Goal: Task Accomplishment & Management: Complete application form

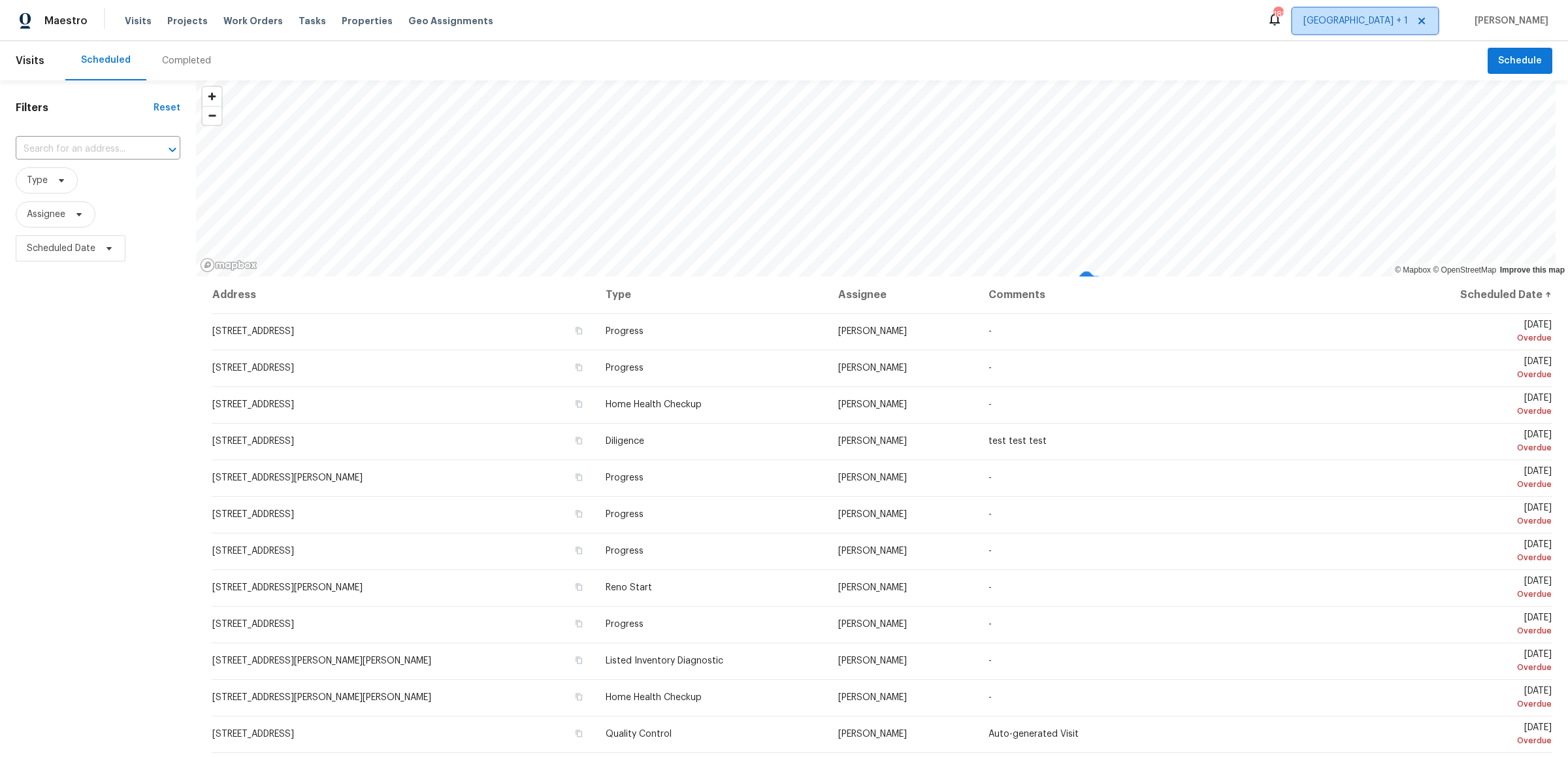
click at [1418, 10] on span "[GEOGRAPHIC_DATA] + 1" at bounding box center [1365, 21] width 146 height 26
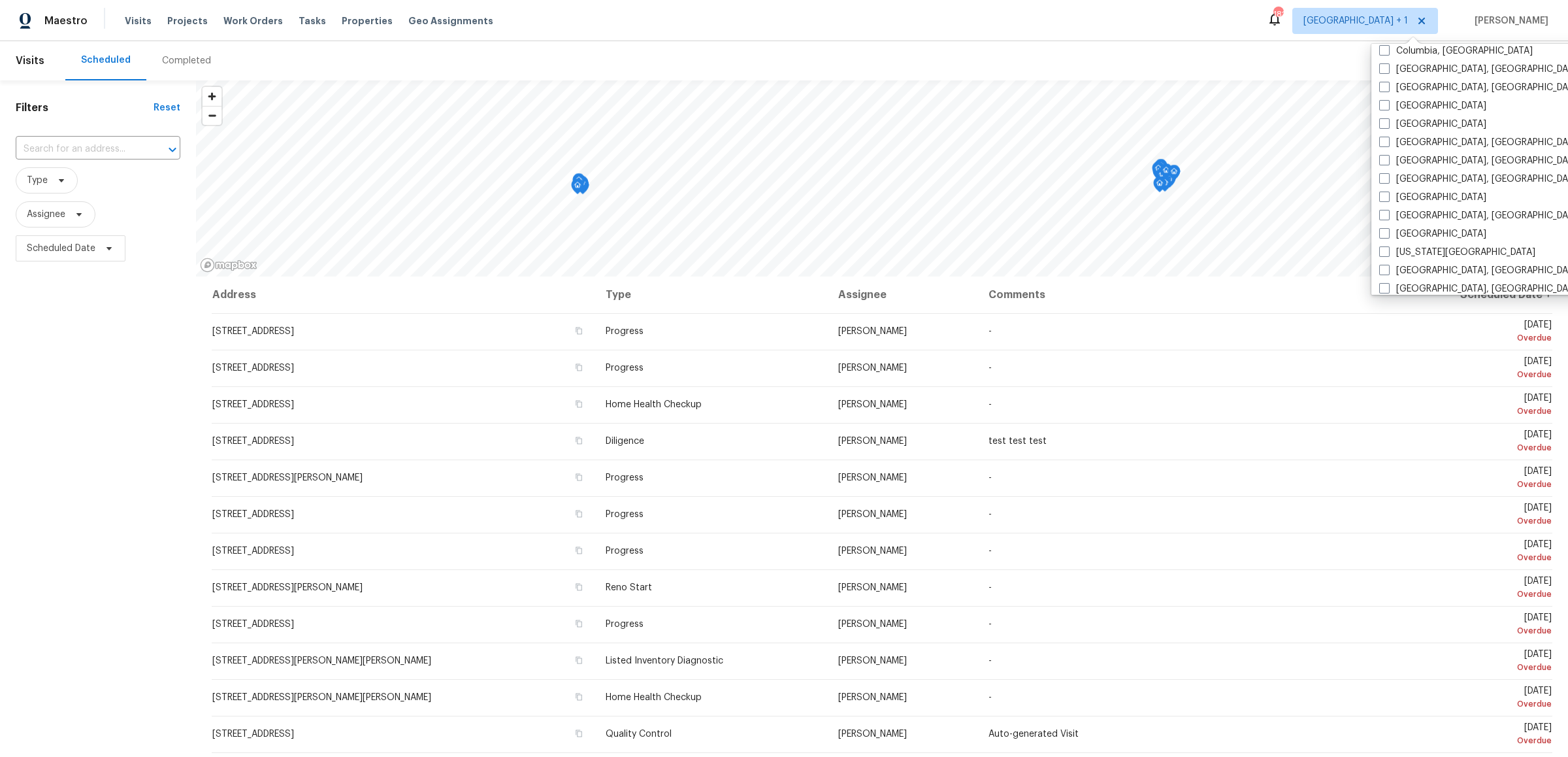
scroll to position [326, 0]
click at [1391, 147] on label "[GEOGRAPHIC_DATA], [GEOGRAPHIC_DATA]" at bounding box center [1480, 153] width 203 height 13
click at [1387, 147] on input "[GEOGRAPHIC_DATA], [GEOGRAPHIC_DATA]" at bounding box center [1383, 151] width 9 height 9
checkbox input "true"
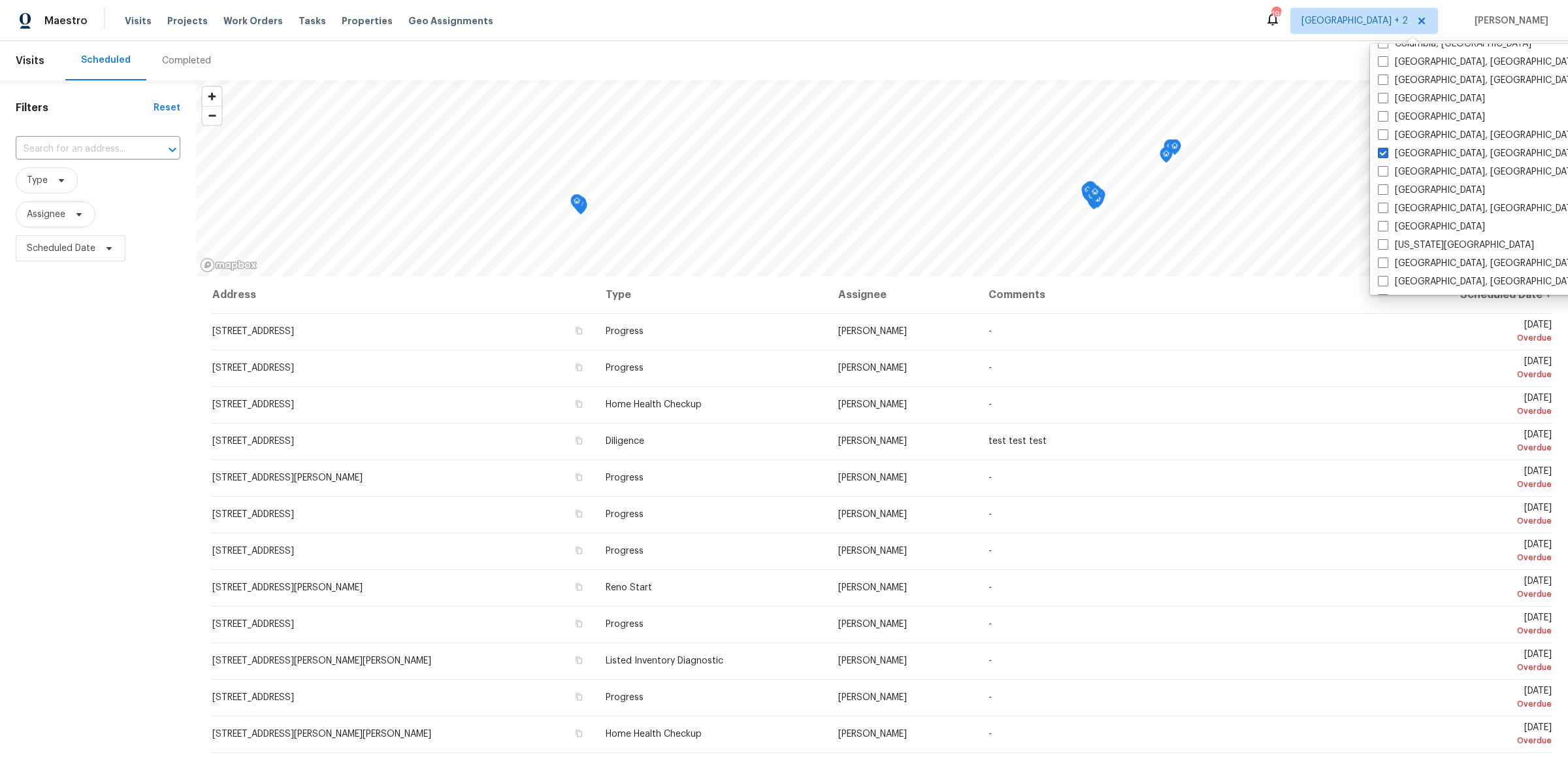
click at [127, 167] on span "Type" at bounding box center [98, 180] width 165 height 26
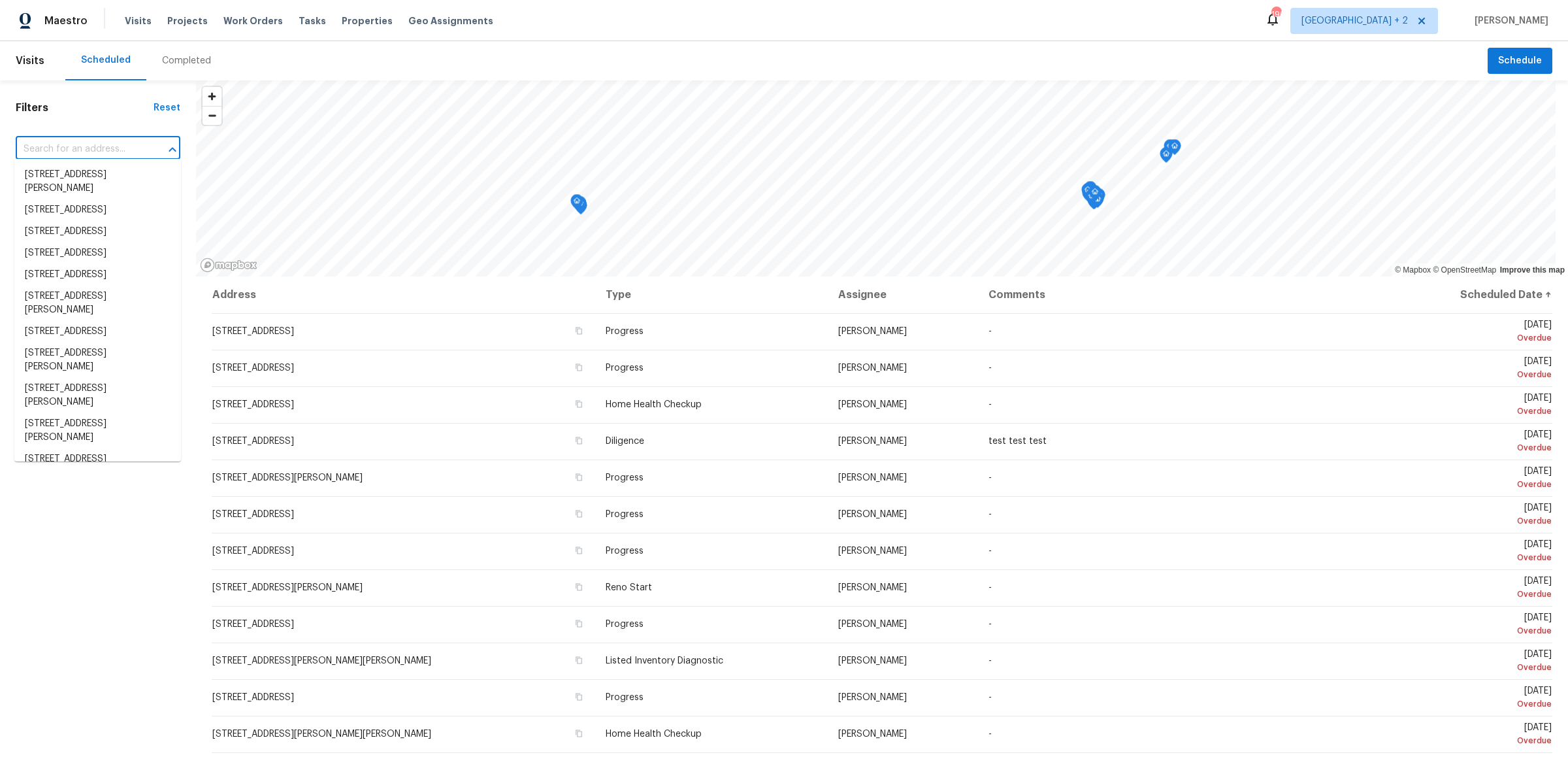
click at [121, 149] on input "text" at bounding box center [80, 149] width 128 height 21
paste input "[STREET_ADDRESS]"
type input "[STREET_ADDRESS]"
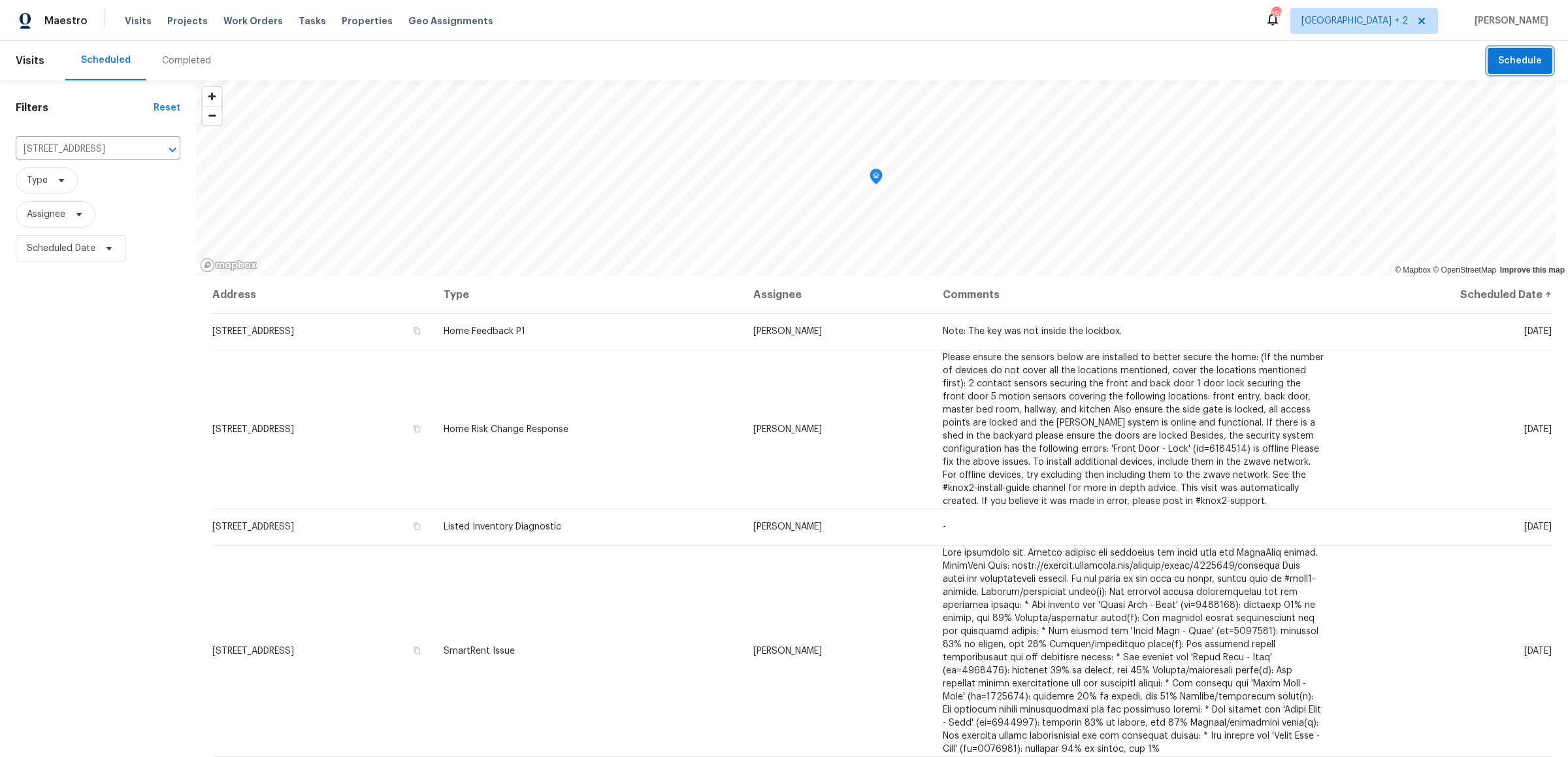
click at [1513, 66] on span "Schedule" at bounding box center [1520, 61] width 44 height 17
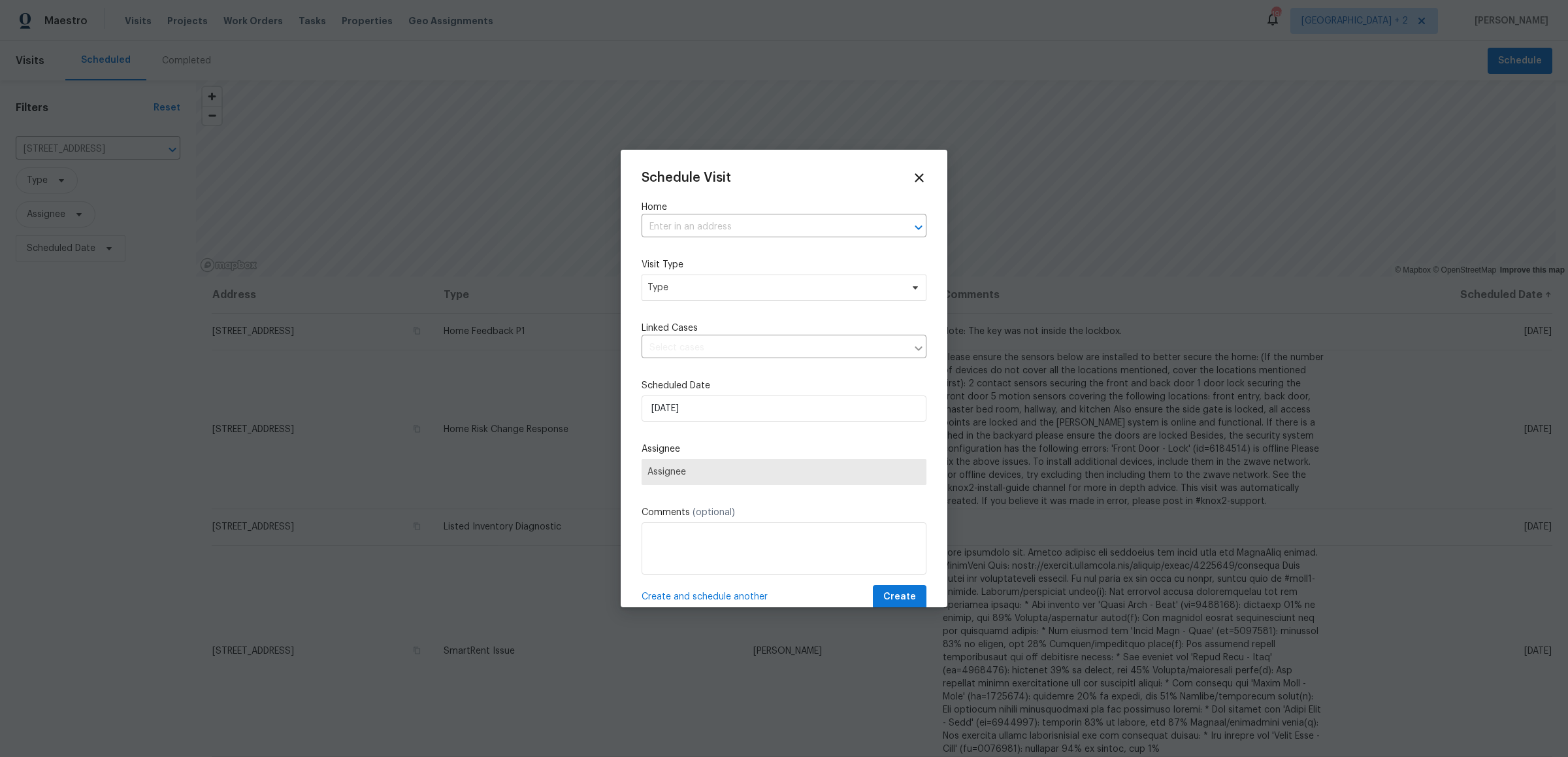
click at [665, 239] on div "Schedule Visit Home ​ Visit Type Type Linked Cases ​ Scheduled Date [DATE] Assi…" at bounding box center [784, 390] width 285 height 438
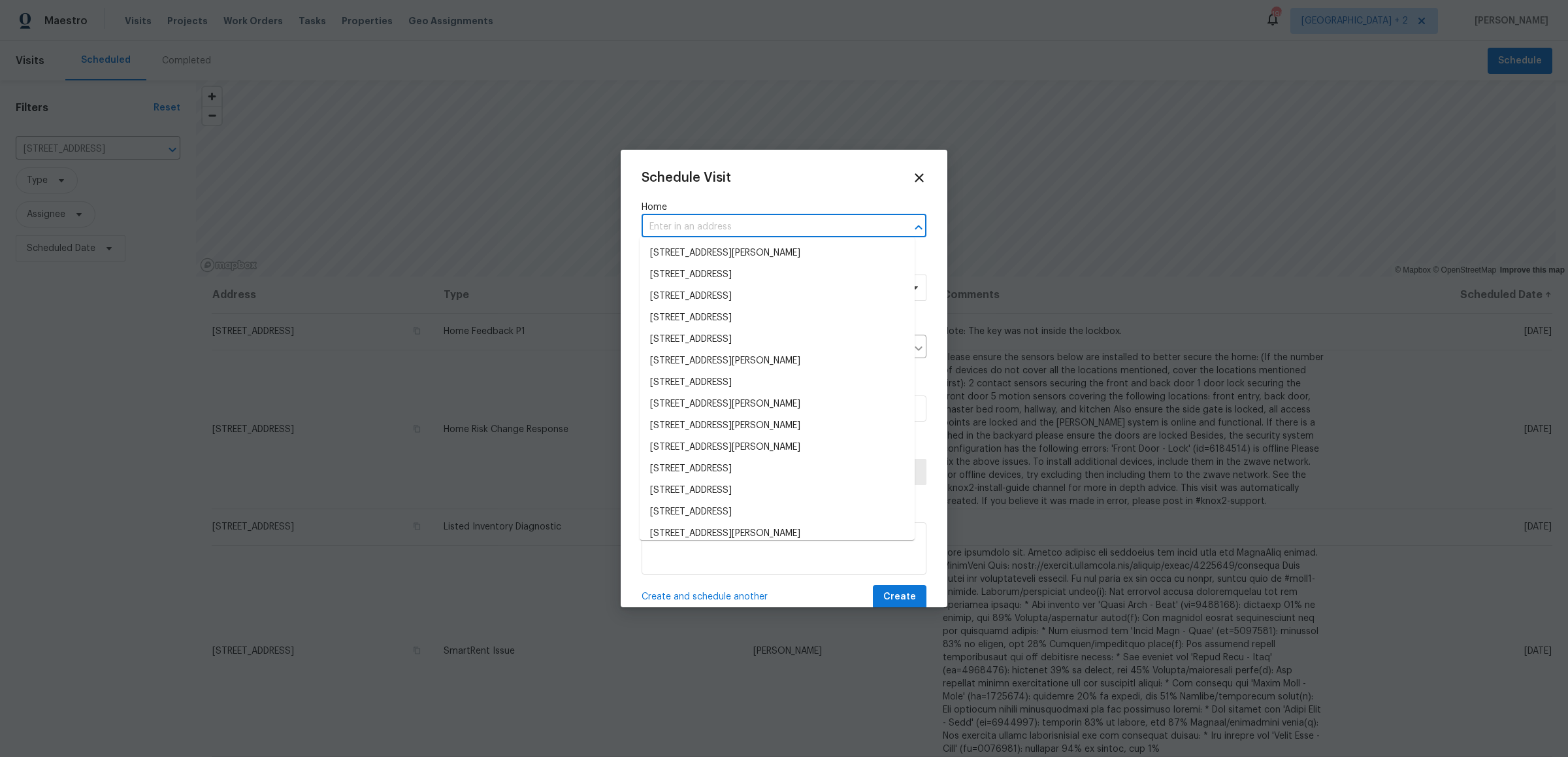
click at [672, 222] on input "text" at bounding box center [765, 227] width 248 height 21
paste input "[STREET_ADDRESS]"
type input "[STREET_ADDRESS]"
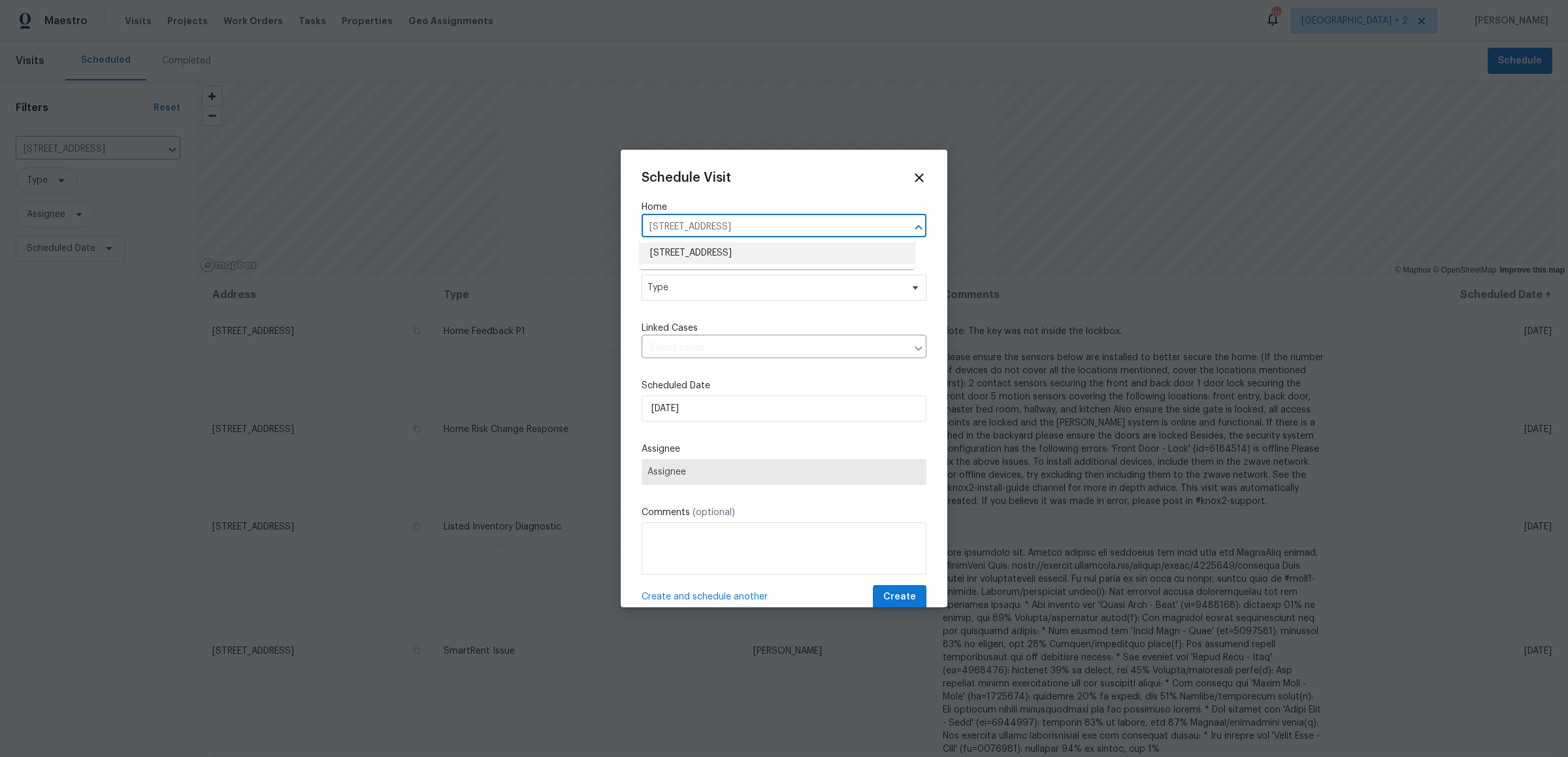
click at [703, 263] on ul "[STREET_ADDRESS]" at bounding box center [777, 253] width 275 height 32
click at [706, 254] on li "[STREET_ADDRESS]" at bounding box center [777, 252] width 275 height 21
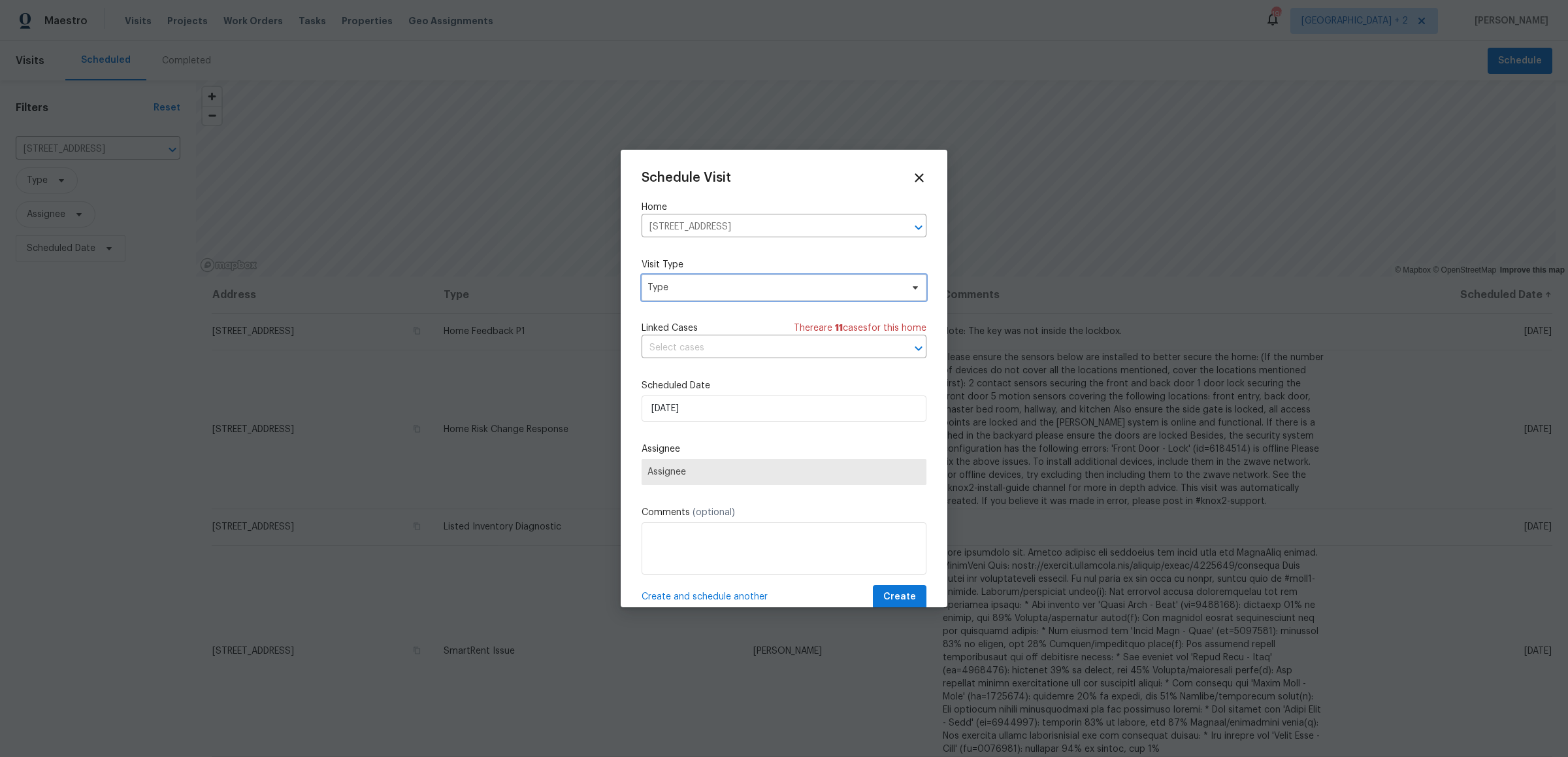
click at [711, 288] on span "Type" at bounding box center [774, 287] width 254 height 13
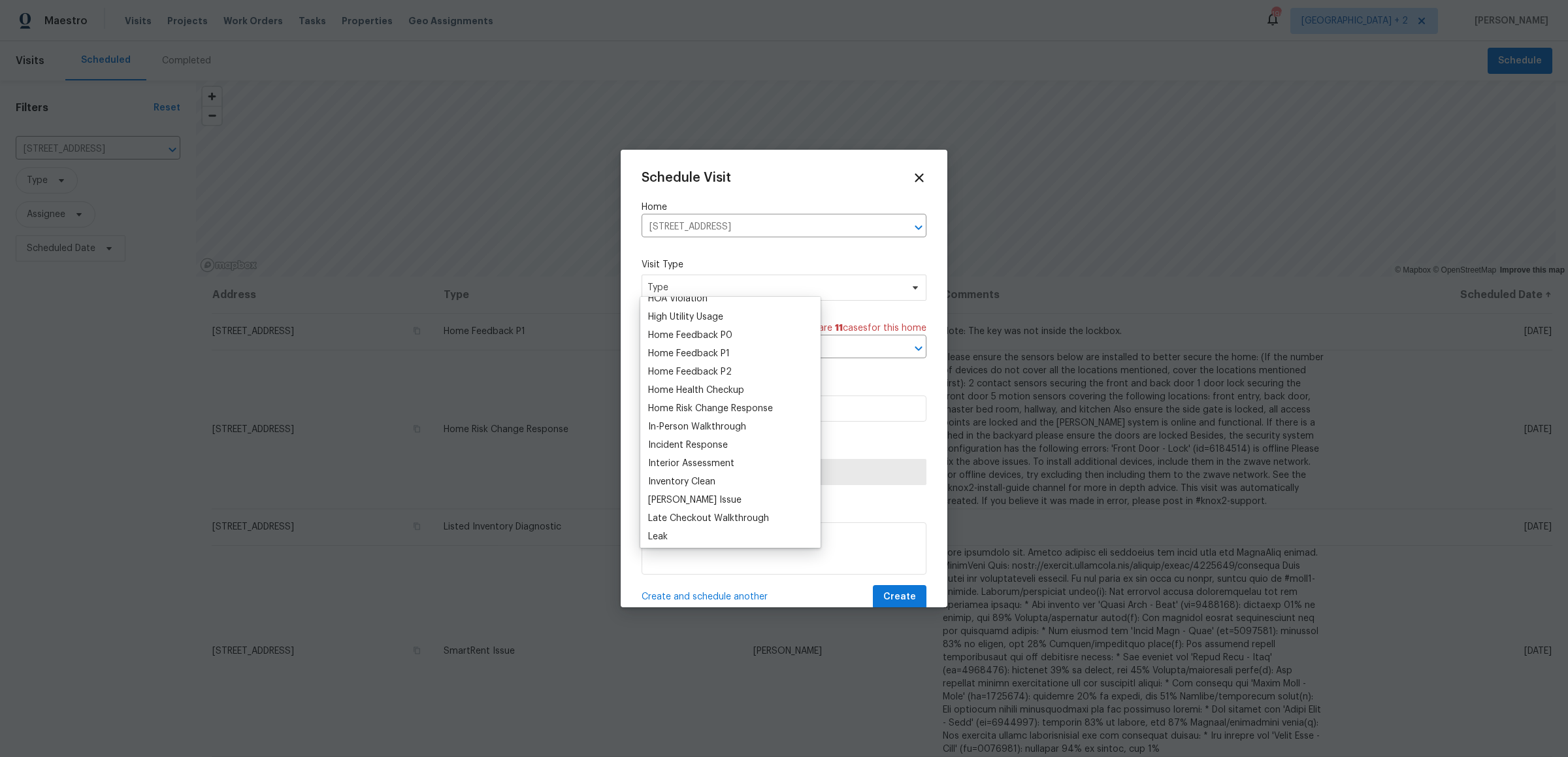
scroll to position [379, 0]
click at [707, 434] on div "Incident Response" at bounding box center [687, 441] width 80 height 13
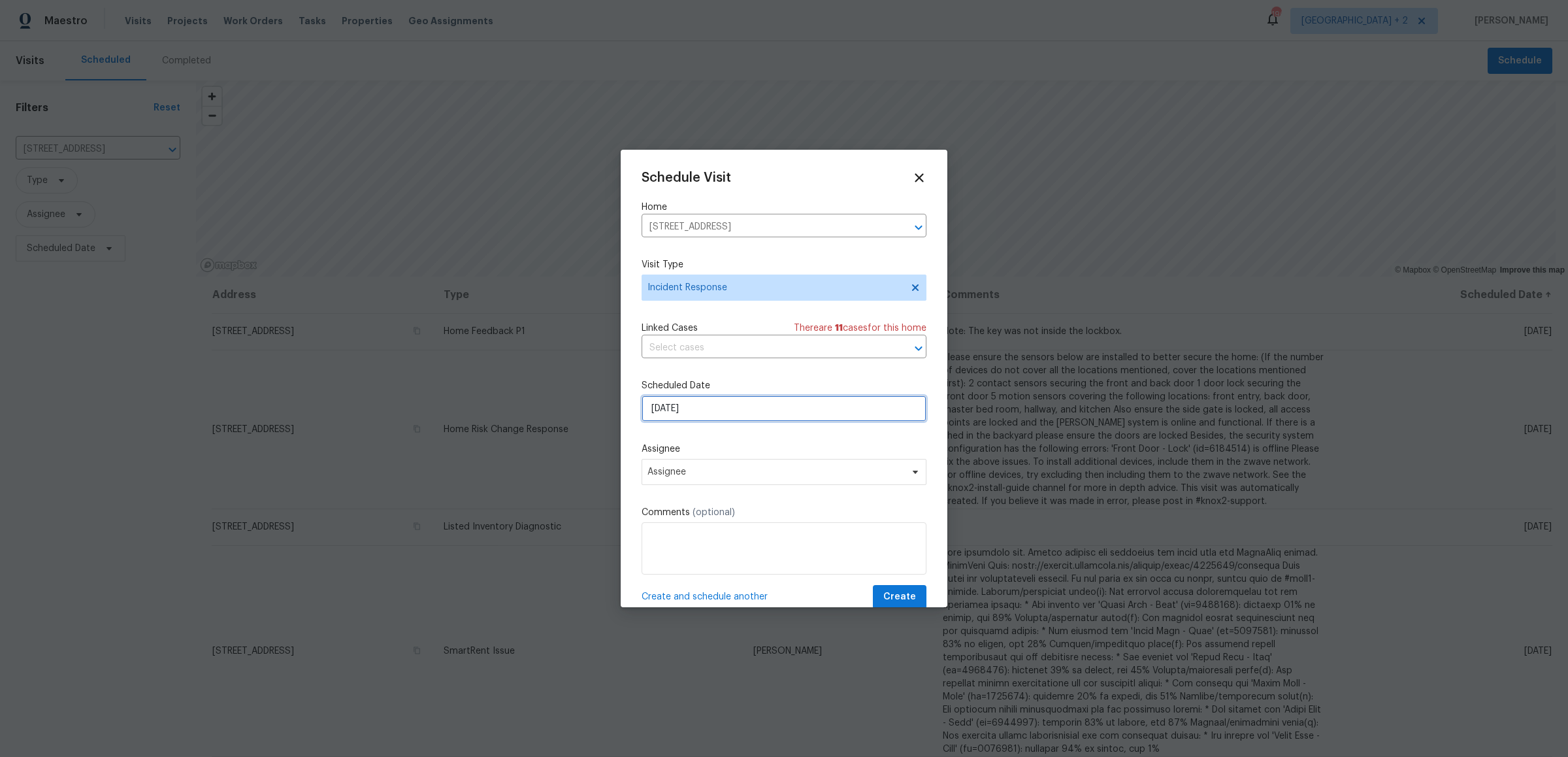
click at [695, 397] on input "[DATE]" at bounding box center [784, 408] width 285 height 26
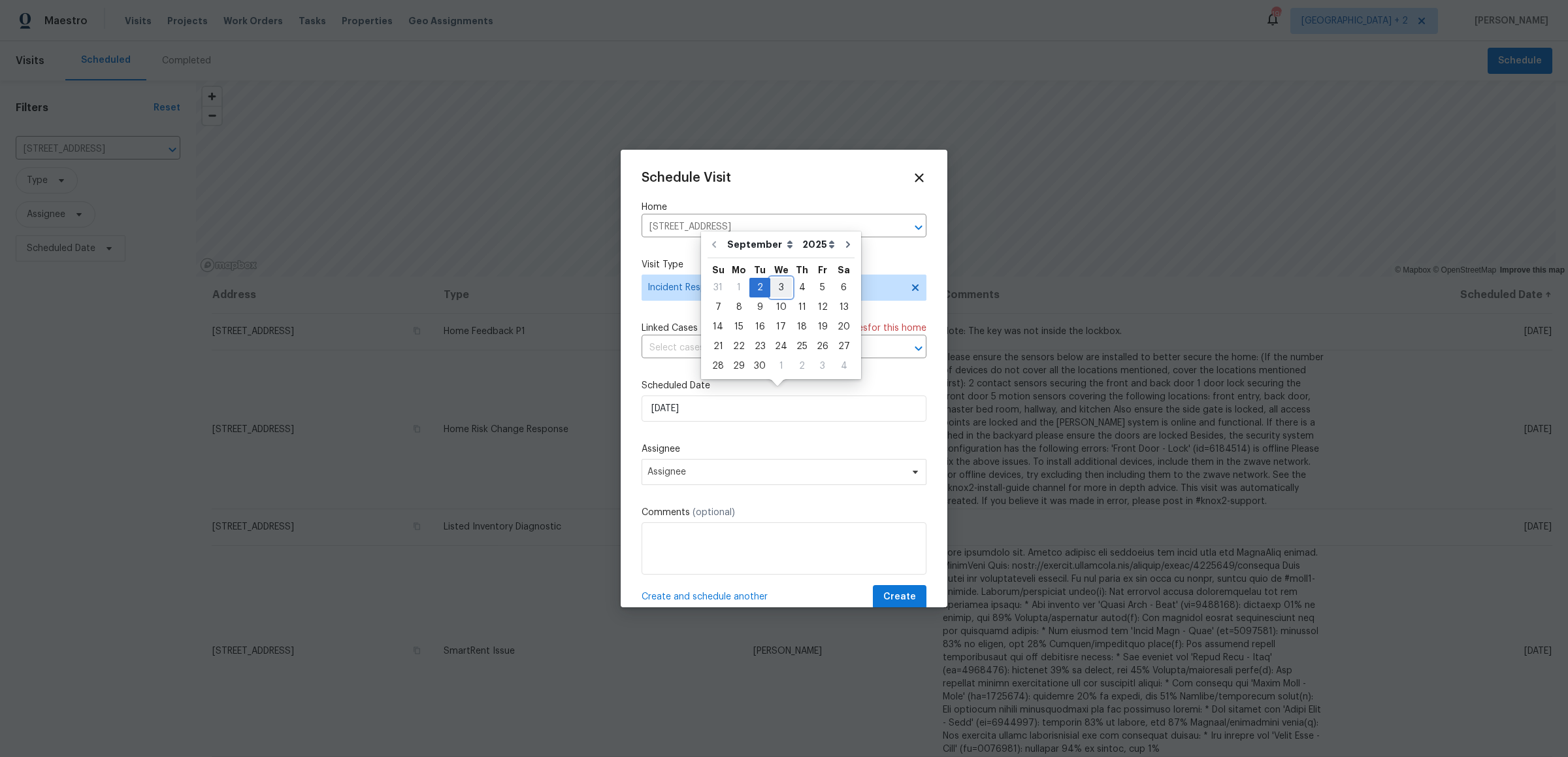
click at [777, 284] on div "3" at bounding box center [780, 287] width 21 height 18
type input "[DATE]"
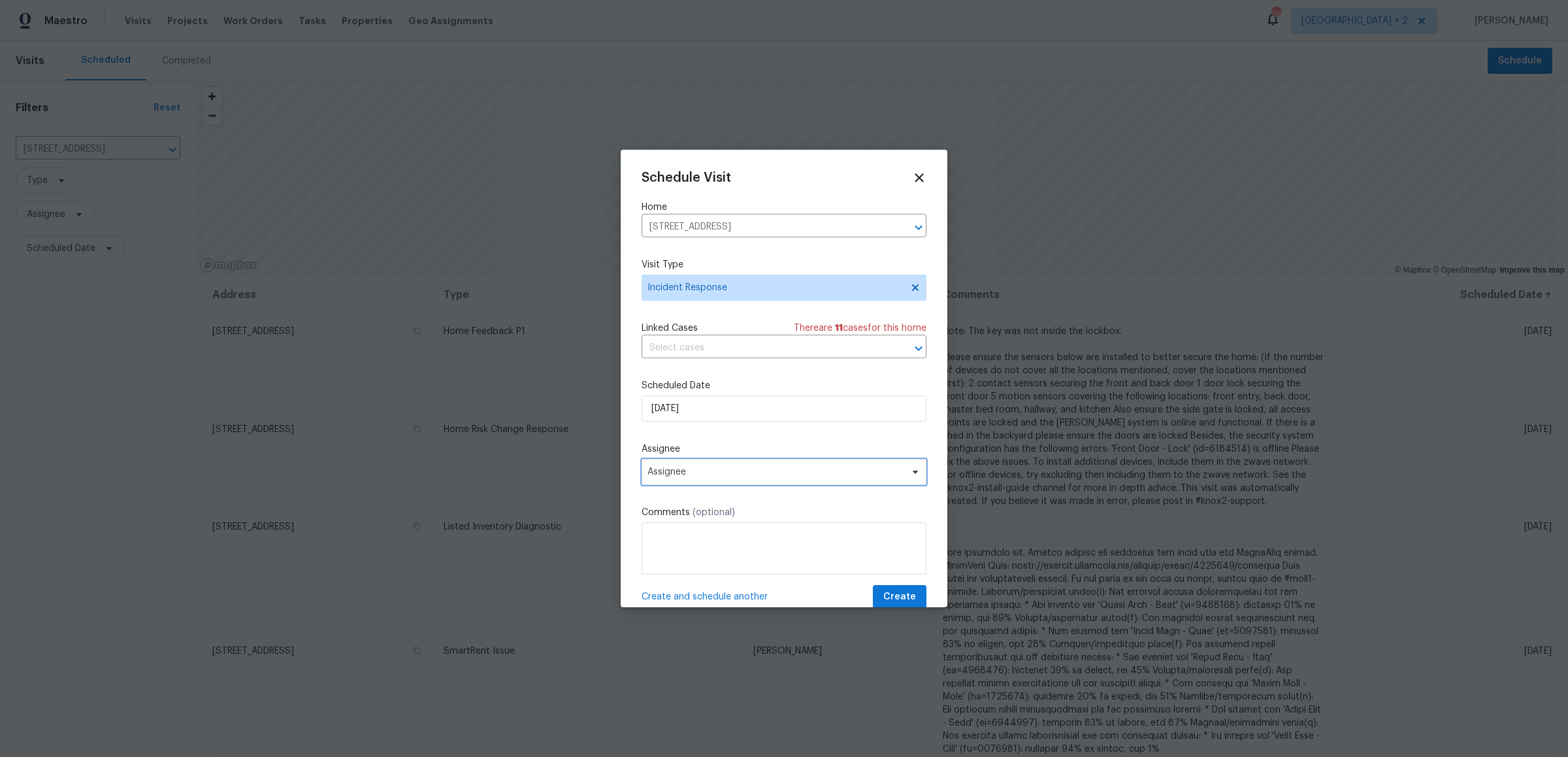
click at [747, 471] on span "Assignee" at bounding box center [784, 472] width 285 height 26
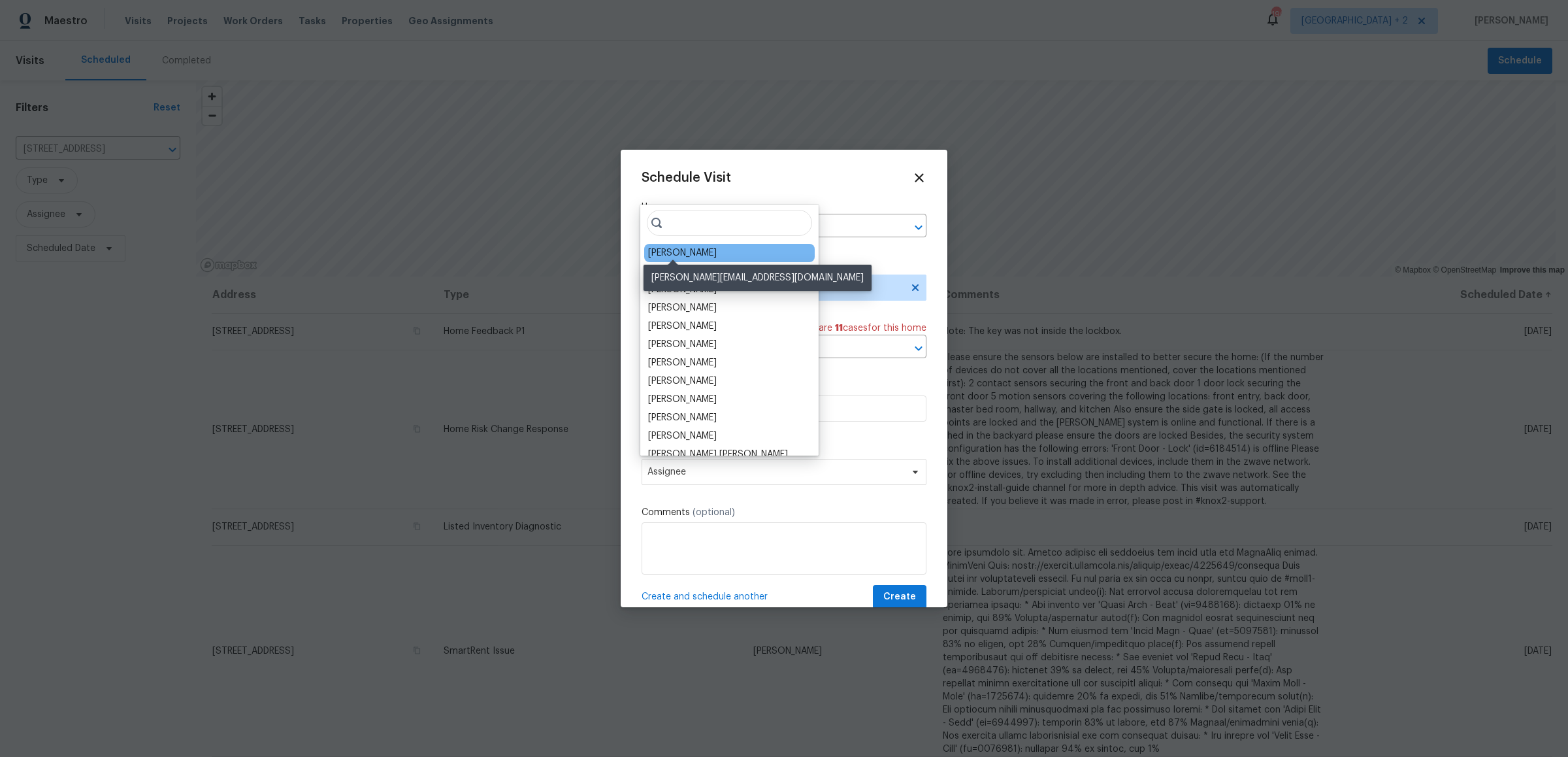
click at [665, 250] on div "[PERSON_NAME]" at bounding box center [682, 252] width 69 height 13
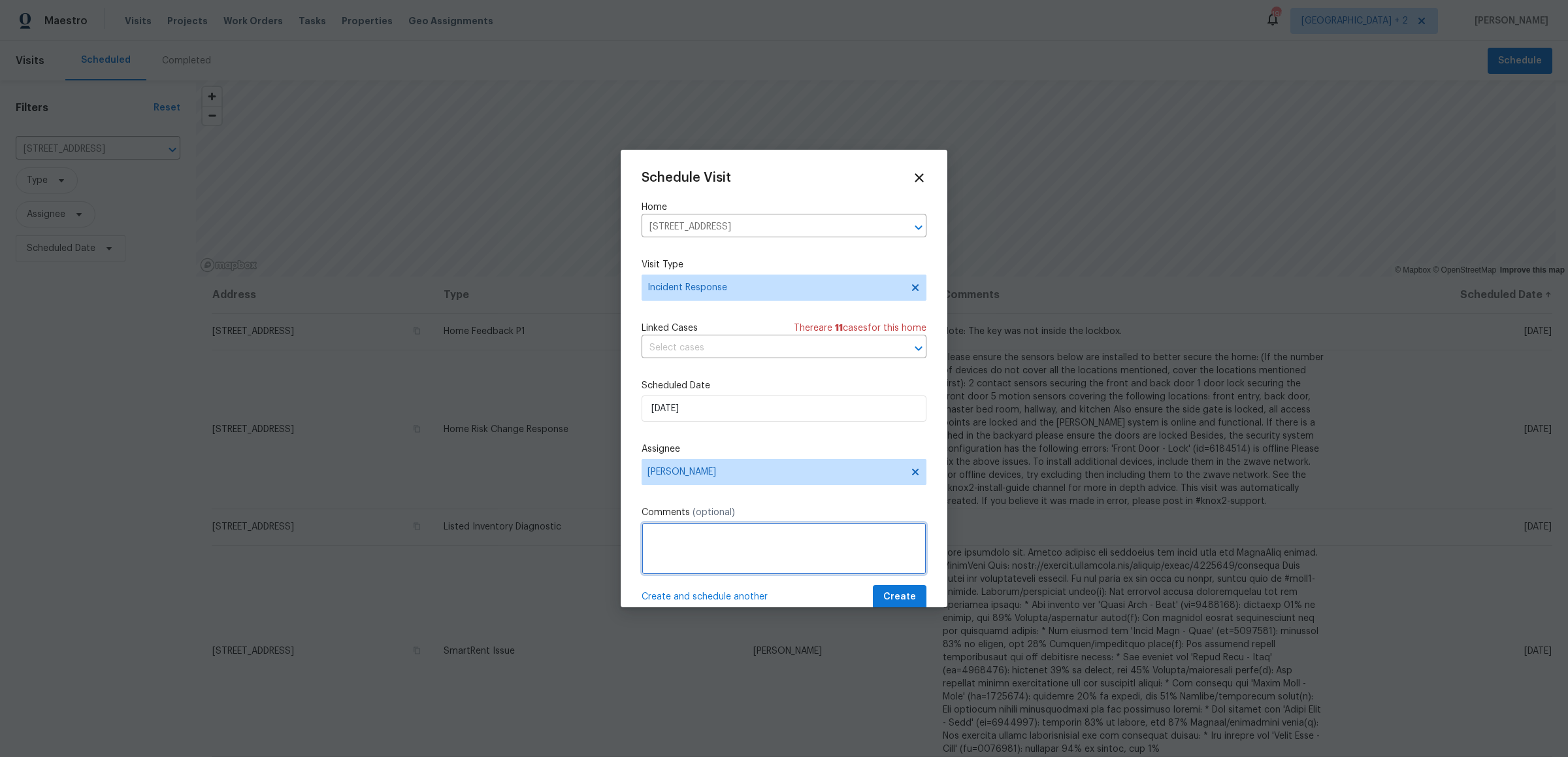
click at [807, 528] on textarea at bounding box center [784, 548] width 285 height 52
paste textarea "Front Door Lock is offline, A visit in Maestro was created for the HPM to get t…"
drag, startPoint x: 815, startPoint y: 546, endPoint x: 760, endPoint y: 520, distance: 60.8
click at [760, 522] on textarea "Front Door Lock is offline, A visit in Maestro was created for the HPM to get t…" at bounding box center [784, 548] width 285 height 52
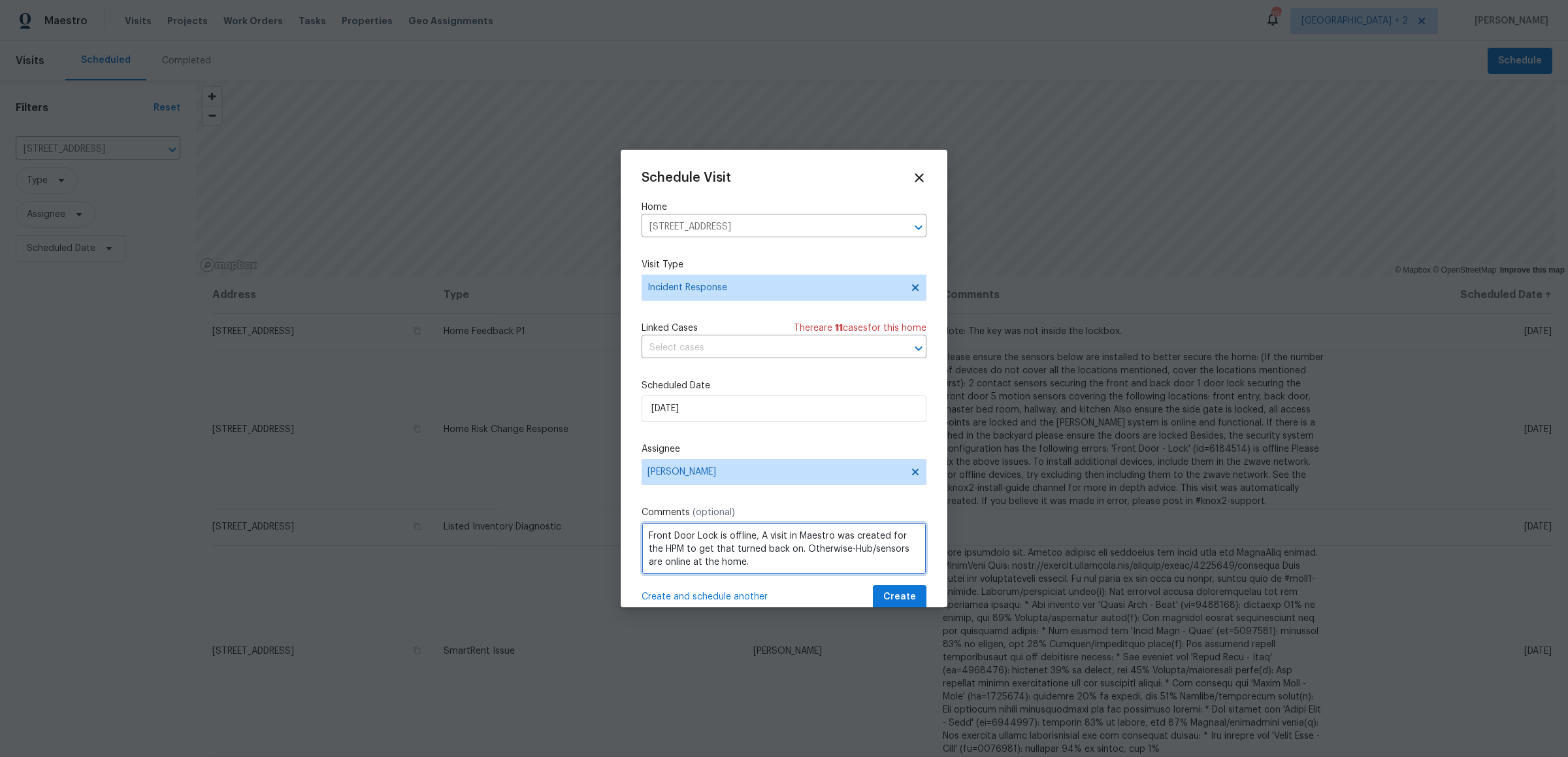
paste textarea "Could you please take a look while at the property? Thank you!"
click at [745, 539] on textarea "Front Door Lock is offline, Could you please take a look while at the property?…" at bounding box center [784, 548] width 285 height 52
click at [735, 539] on textarea "Front Door Lock is offline, Could you please take a look while at the property?…" at bounding box center [784, 548] width 285 height 52
type textarea "Front Door Lock is offline, Could you please take a look while at the property …"
click at [883, 589] on span "Create" at bounding box center [899, 597] width 32 height 17
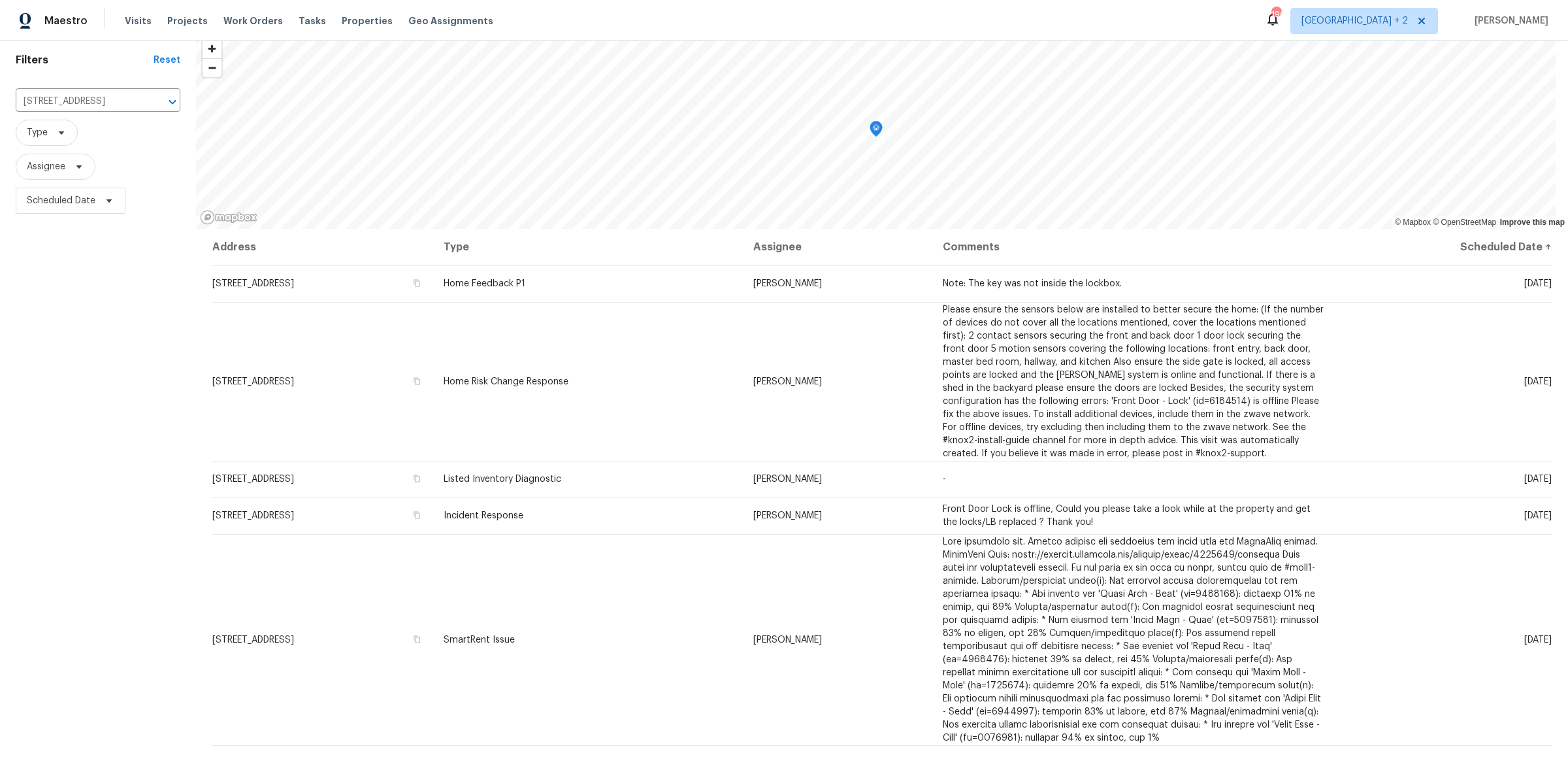
scroll to position [56, 0]
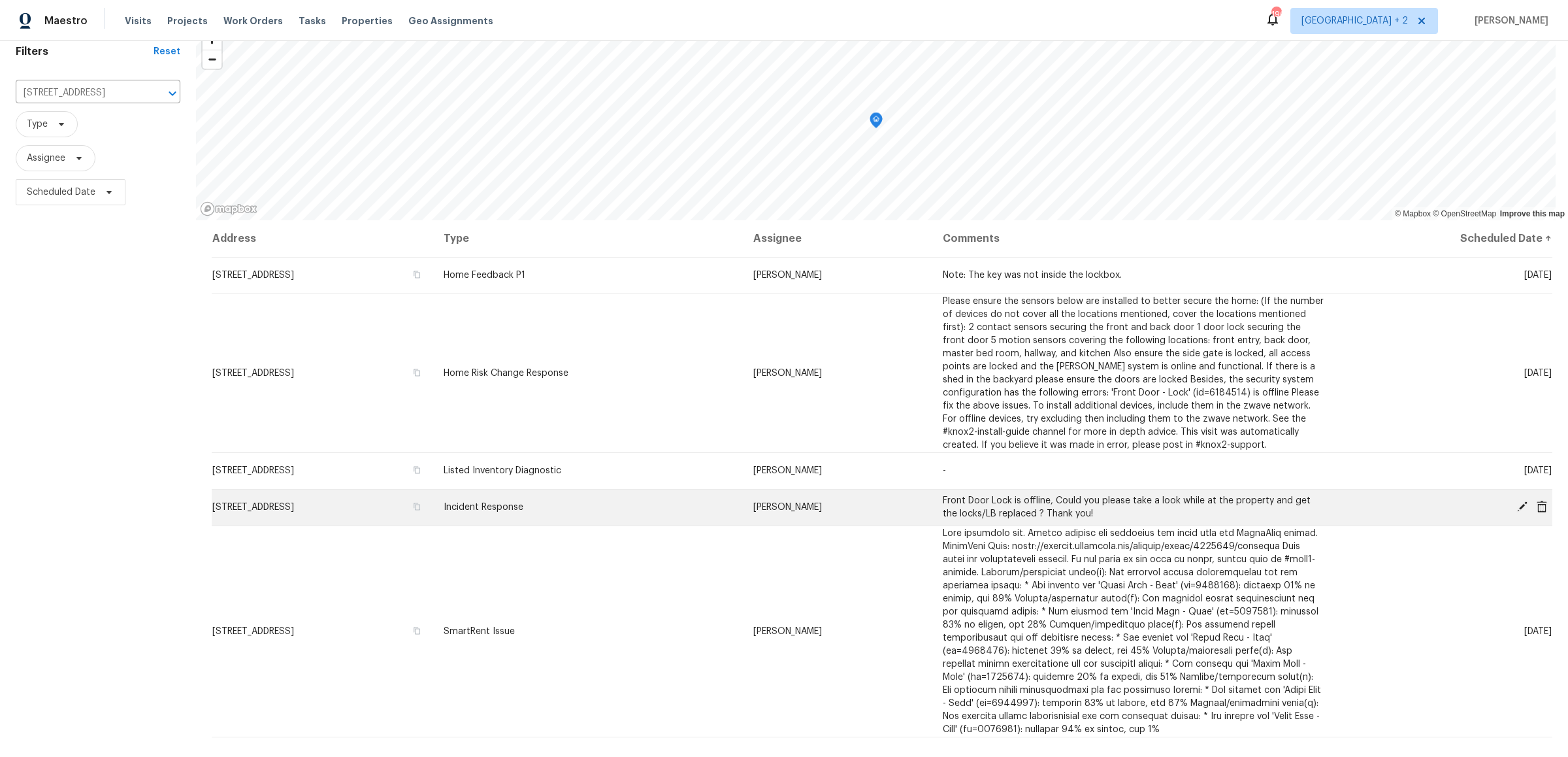
click at [433, 504] on td "[STREET_ADDRESS]" at bounding box center [322, 507] width 222 height 36
